Goal: Find specific page/section: Find specific page/section

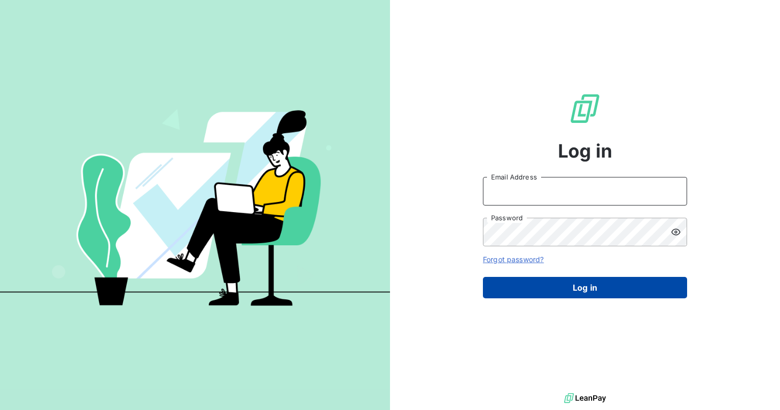
type input "[PERSON_NAME][EMAIL_ADDRESS][PERSON_NAME][DOMAIN_NAME]"
click at [595, 283] on button "Log in" at bounding box center [585, 287] width 204 height 21
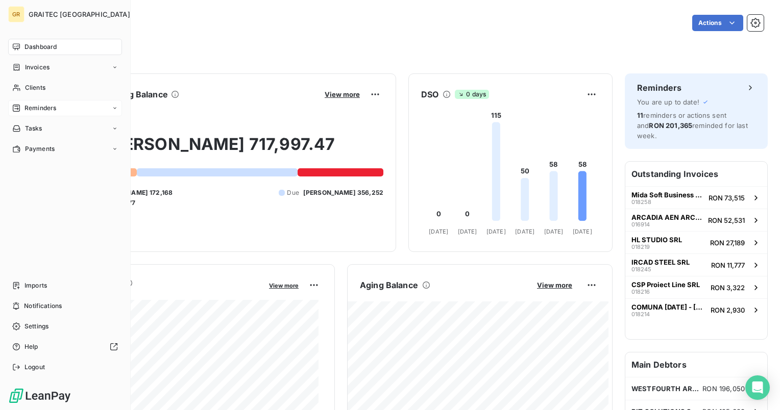
click at [54, 106] on span "Reminders" at bounding box center [41, 108] width 32 height 9
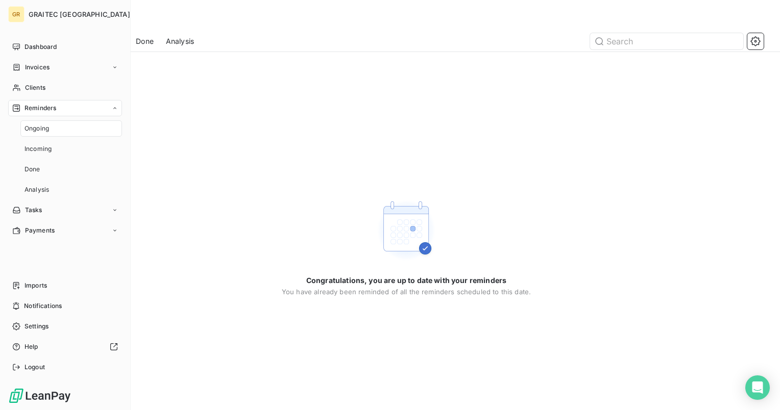
click at [34, 104] on span "Reminders" at bounding box center [41, 108] width 32 height 9
click at [35, 112] on span "Reminders" at bounding box center [41, 108] width 32 height 9
click at [34, 88] on span "Clients" at bounding box center [35, 87] width 20 height 9
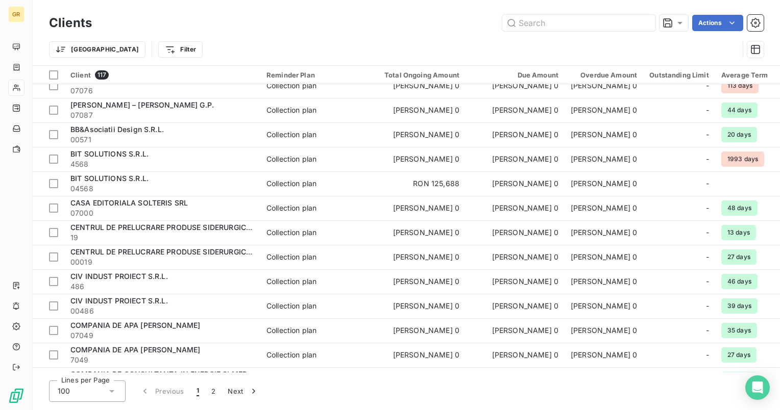
scroll to position [175, 0]
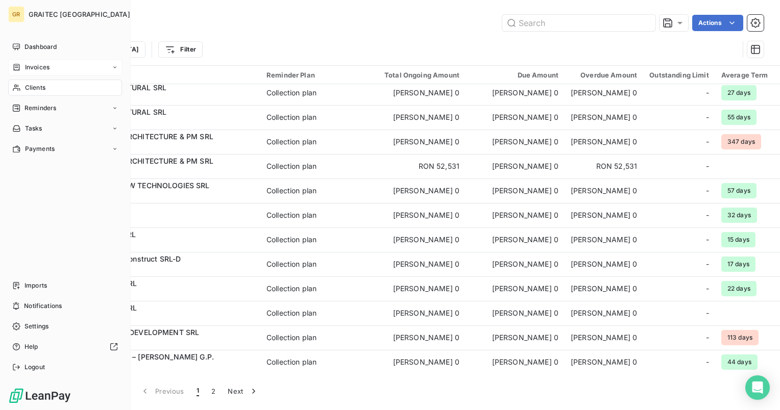
click at [40, 70] on span "Invoices" at bounding box center [37, 67] width 25 height 9
click at [36, 85] on span "Invoices" at bounding box center [37, 87] width 25 height 9
